Goal: Task Accomplishment & Management: Manage account settings

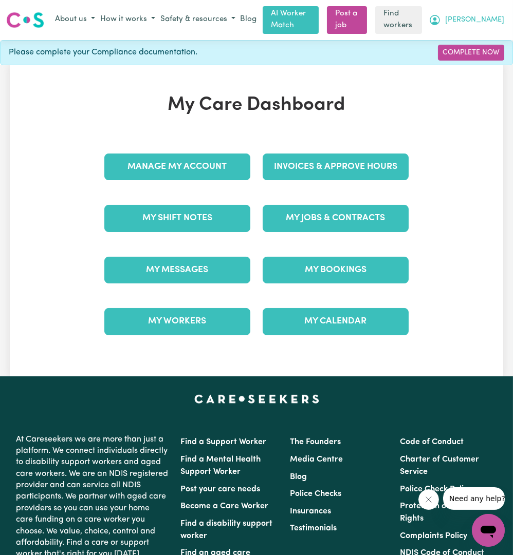
click at [479, 18] on span "[PERSON_NAME]" at bounding box center [474, 19] width 59 height 11
click at [459, 52] on link "Logout" at bounding box center [465, 60] width 81 height 20
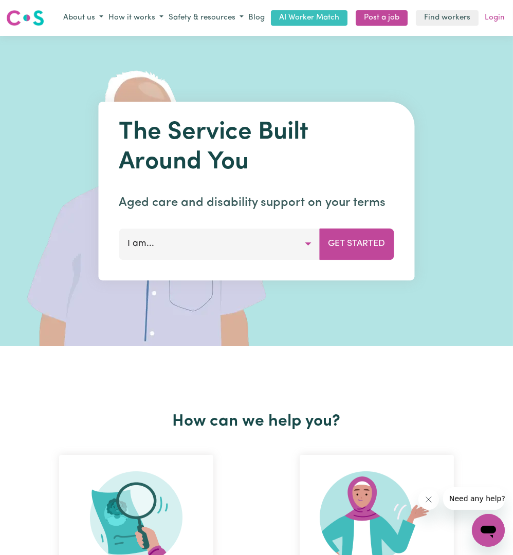
click at [488, 18] on link "Login" at bounding box center [494, 18] width 24 height 16
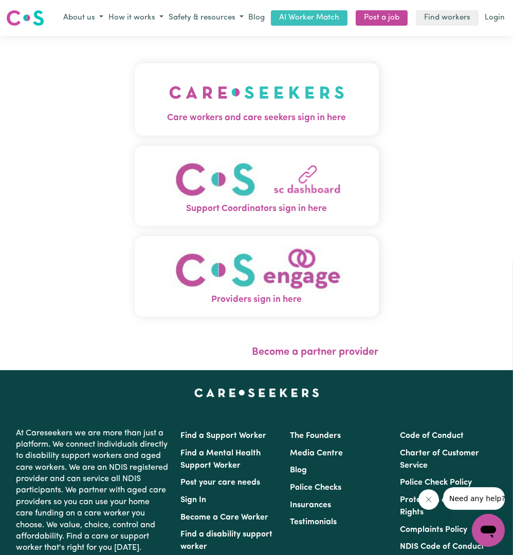
click at [340, 73] on div "Care workers and care seekers sign in here Support Coordinators sign in here Pr…" at bounding box center [256, 203] width 256 height 334
click at [287, 88] on img "Care workers and care seekers sign in here" at bounding box center [256, 92] width 175 height 38
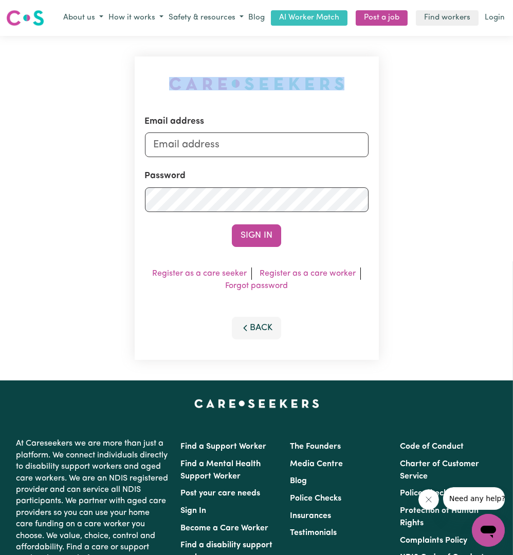
click at [287, 88] on div "Email address Password Sign In Register as a care seeker Register as a care wor…" at bounding box center [256, 208] width 256 height 345
click at [276, 126] on div "Email address" at bounding box center [256, 136] width 223 height 42
click at [254, 149] on input "Email address" at bounding box center [256, 144] width 223 height 25
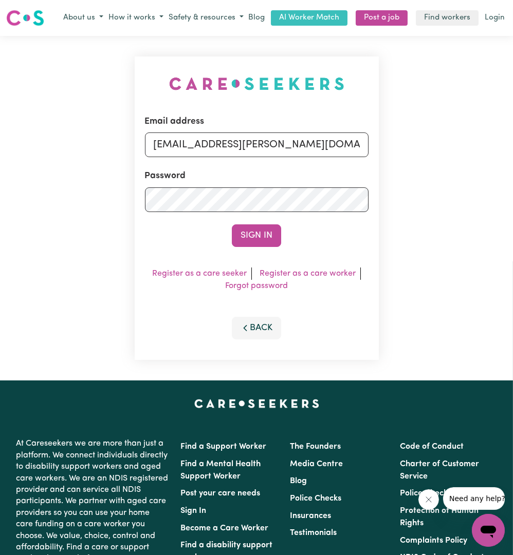
drag, startPoint x: 207, startPoint y: 146, endPoint x: 429, endPoint y: 156, distance: 222.1
click at [429, 156] on div "Email address [EMAIL_ADDRESS][PERSON_NAME][DOMAIN_NAME] Password Sign In Regist…" at bounding box center [256, 208] width 513 height 345
type input "[EMAIL_ADDRESS][DOMAIN_NAME]"
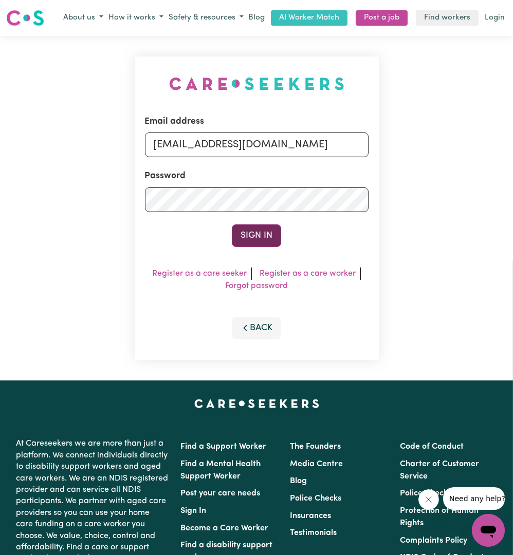
click at [273, 240] on button "Sign In" at bounding box center [256, 235] width 49 height 23
